Goal: Task Accomplishment & Management: Manage account settings

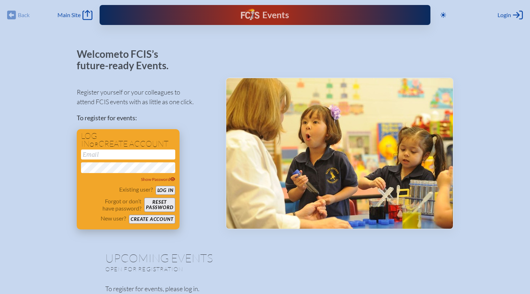
click at [154, 156] on input "email" at bounding box center [128, 155] width 94 height 10
type input "[EMAIL_ADDRESS][DOMAIN_NAME]"
click at [170, 191] on button "Log in" at bounding box center [166, 190] width 20 height 9
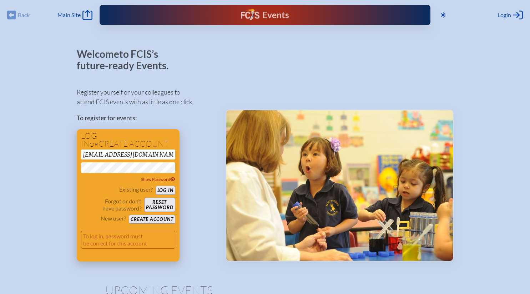
click at [164, 191] on button "Log in" at bounding box center [166, 190] width 20 height 9
click at [510, 15] on span "Login" at bounding box center [505, 14] width 14 height 7
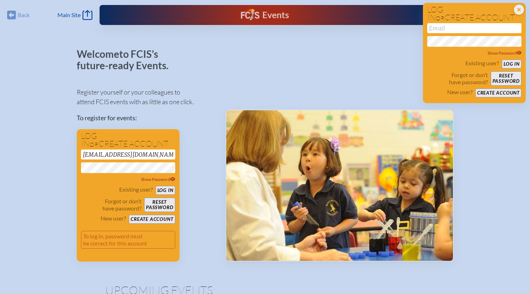
click at [402, 65] on div at bounding box center [340, 155] width 228 height 213
click at [462, 29] on input "email" at bounding box center [474, 28] width 94 height 10
type input "[EMAIL_ADDRESS][DOMAIN_NAME]"
click at [515, 62] on button "Log in" at bounding box center [512, 64] width 20 height 9
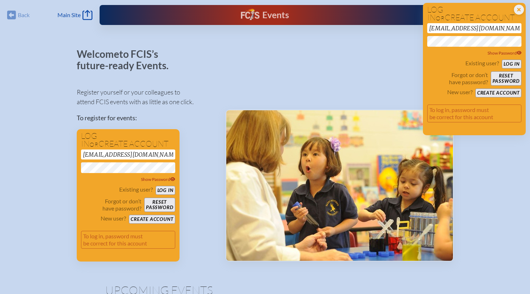
click at [502, 60] on button "Log in" at bounding box center [512, 64] width 20 height 9
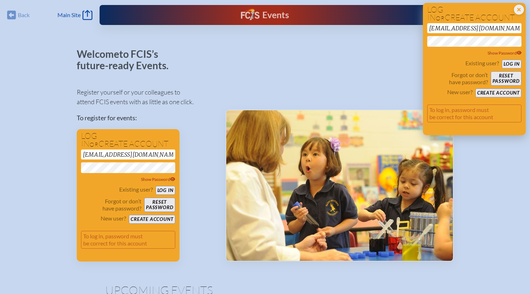
click at [505, 75] on button "Reset password" at bounding box center [506, 78] width 31 height 14
click at [507, 76] on button "Reset password" at bounding box center [506, 78] width 31 height 14
drag, startPoint x: 506, startPoint y: 31, endPoint x: 405, endPoint y: 37, distance: 101.2
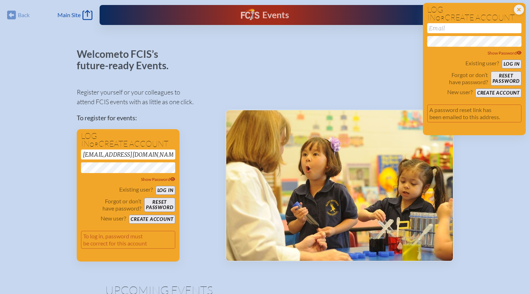
click at [152, 205] on button "Reset password" at bounding box center [159, 205] width 31 height 14
click at [518, 10] on icon "Close Login Area" at bounding box center [519, 10] width 10 height 10
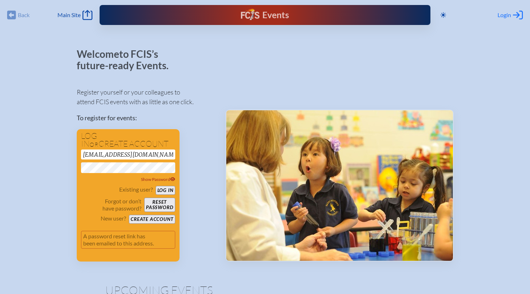
click at [508, 14] on span "Login" at bounding box center [505, 14] width 14 height 7
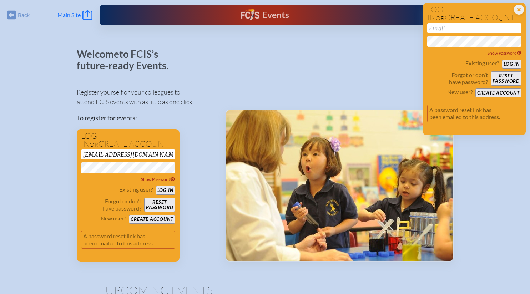
click at [79, 13] on span "Main Site" at bounding box center [68, 14] width 23 height 7
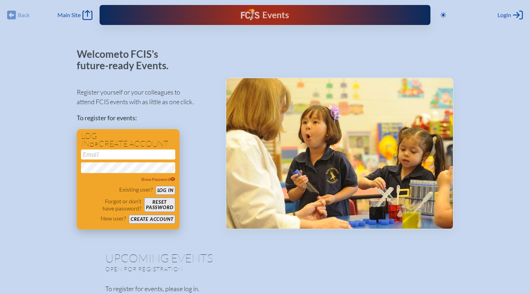
click at [134, 154] on input "email" at bounding box center [128, 155] width 94 height 10
type input "[EMAIL_ADDRESS][DOMAIN_NAME]"
click at [162, 180] on span "Show Password" at bounding box center [158, 179] width 34 height 5
click at [166, 190] on button "Log in" at bounding box center [166, 190] width 20 height 9
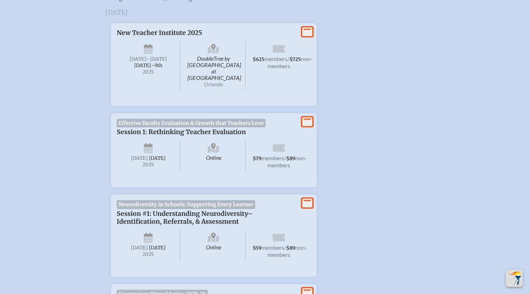
scroll to position [338, 0]
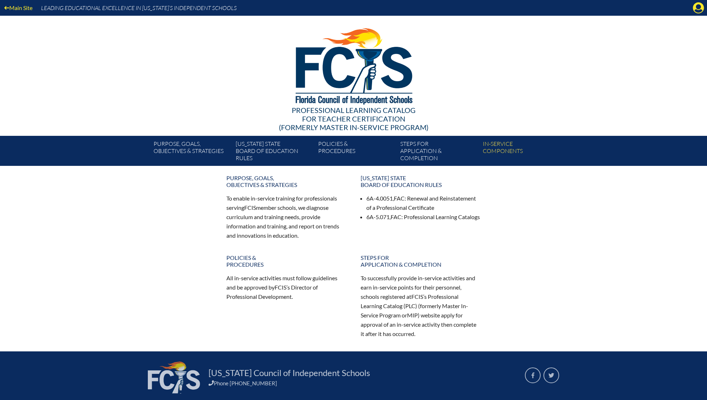
click at [692, 9] on div "Main Site Leading Educational Excellence in [US_STATE]’s Independent Schools" at bounding box center [353, 8] width 707 height 16
click at [698, 7] on icon "Manage account" at bounding box center [698, 7] width 11 height 11
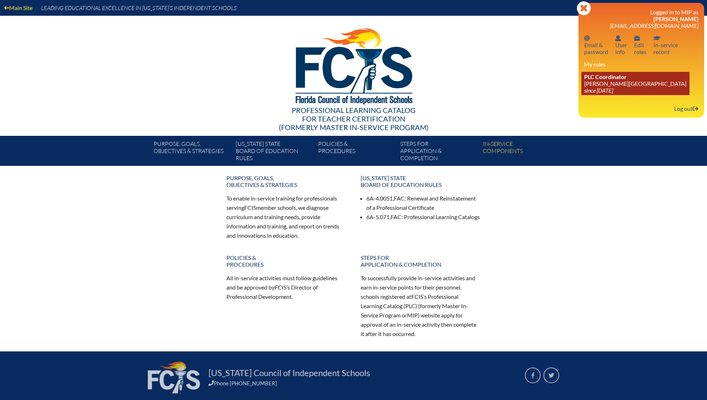
click at [613, 79] on span "PLC Coordinator" at bounding box center [605, 76] width 42 height 7
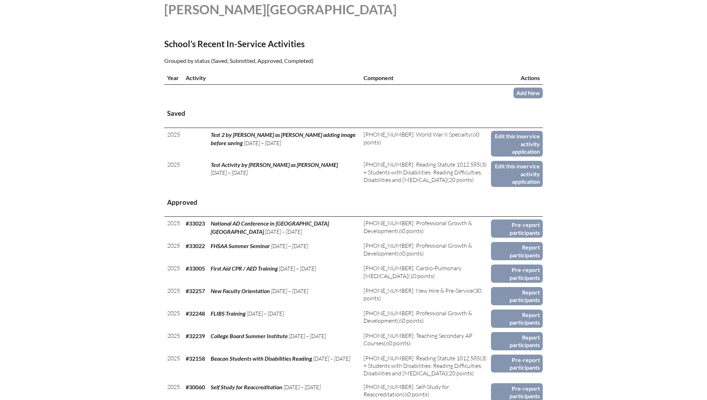
scroll to position [206, 0]
